Goal: Task Accomplishment & Management: Manage account settings

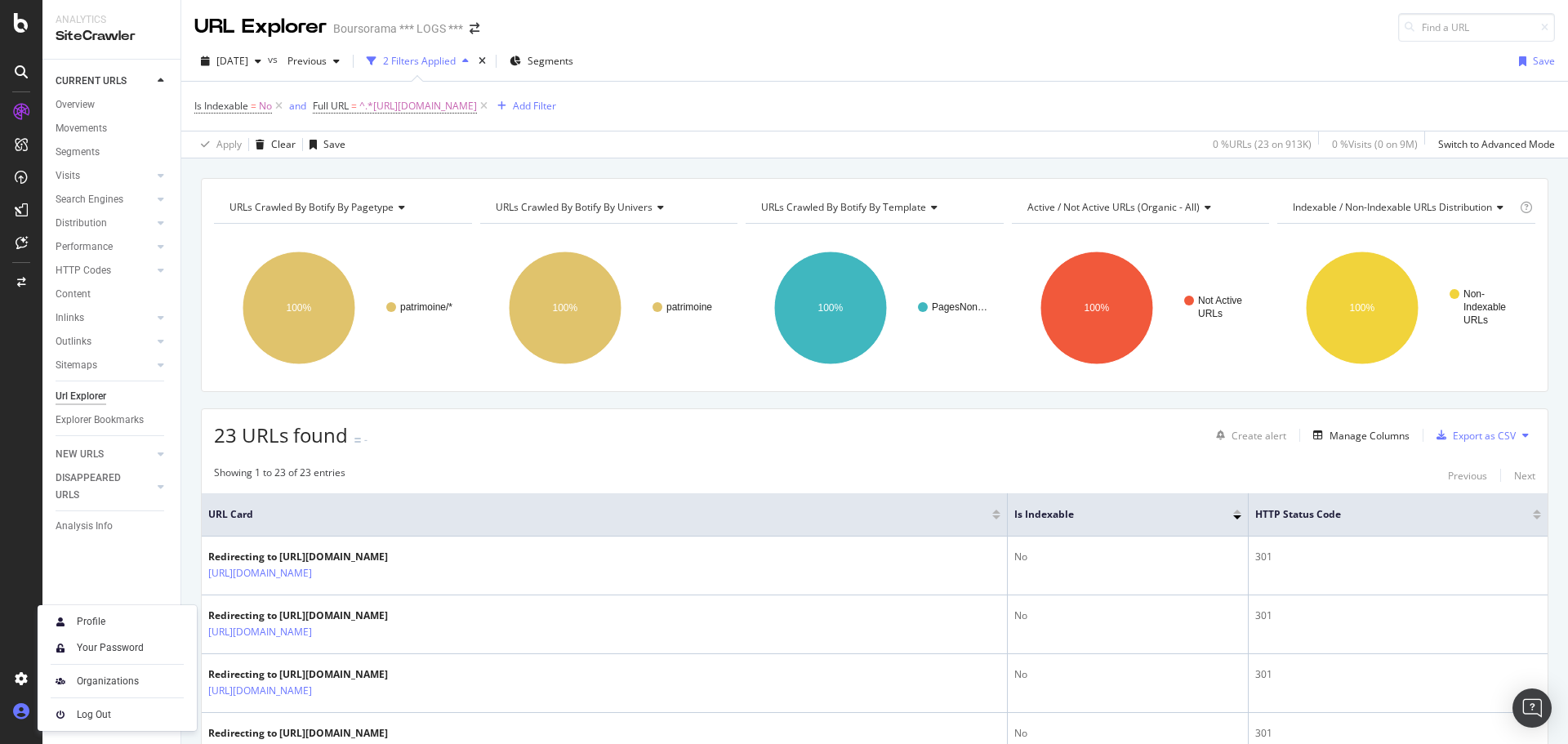
scroll to position [749, 0]
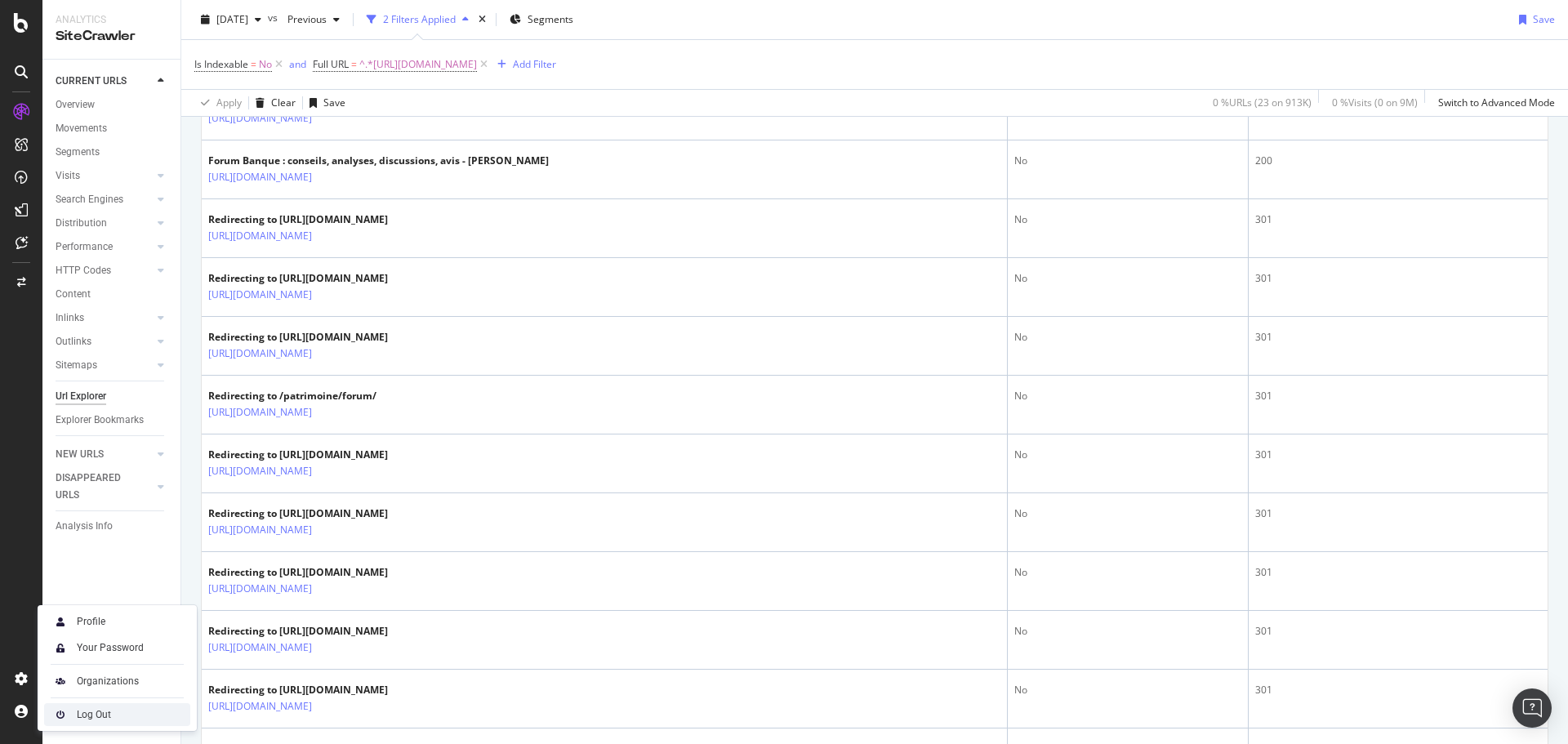
click at [51, 715] on img at bounding box center [60, 714] width 20 height 20
